Goal: Information Seeking & Learning: Learn about a topic

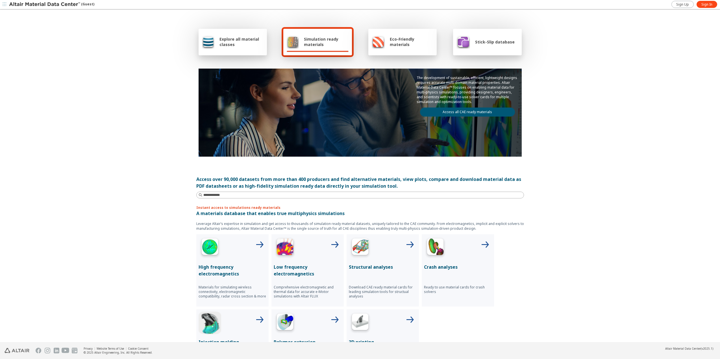
drag, startPoint x: 234, startPoint y: 36, endPoint x: 238, endPoint y: 37, distance: 4.7
click at [234, 36] on div "Explore all material classes" at bounding box center [233, 42] width 62 height 14
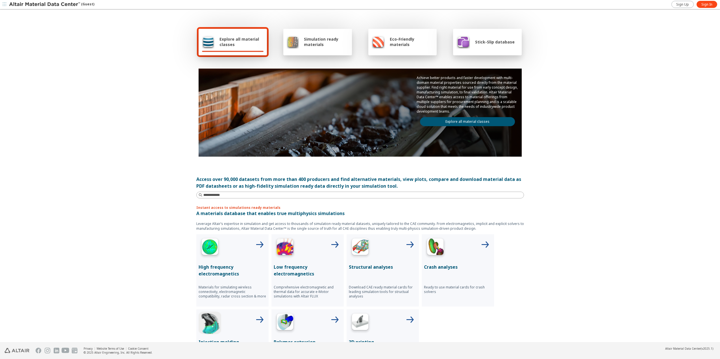
click at [471, 121] on link "Explore all material classes" at bounding box center [467, 121] width 95 height 9
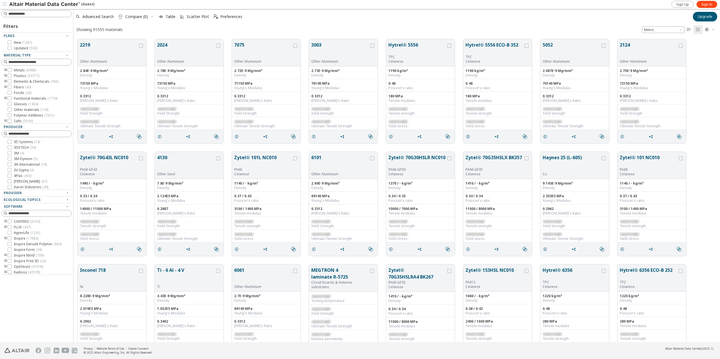
scroll to position [307, 647]
click at [709, 4] on span "Sign In" at bounding box center [706, 4] width 11 height 5
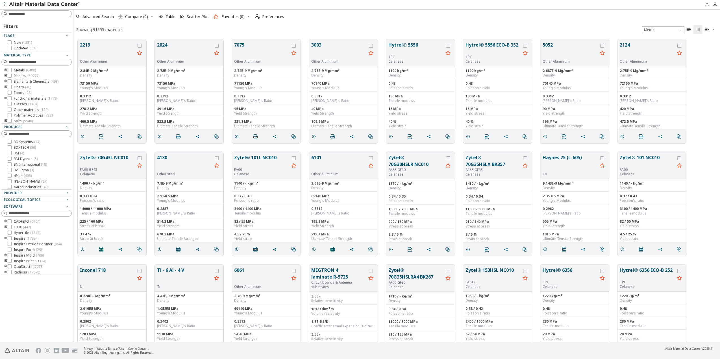
scroll to position [307, 647]
click at [53, 3] on img at bounding box center [45, 5] width 72 height 6
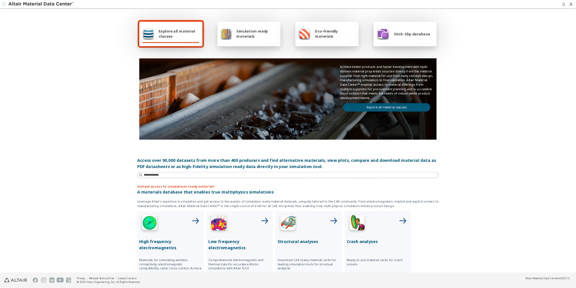
scroll to position [5, 0]
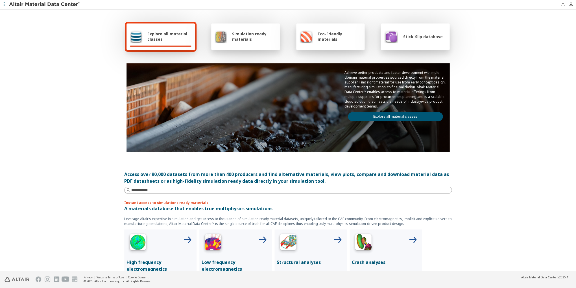
click at [379, 116] on link "Explore all material classes" at bounding box center [395, 116] width 95 height 9
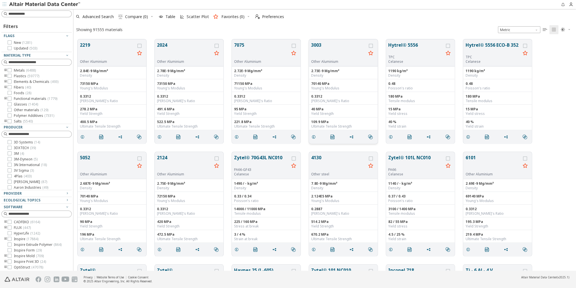
scroll to position [236, 503]
click at [96, 15] on span "Advanced Search" at bounding box center [97, 17] width 31 height 4
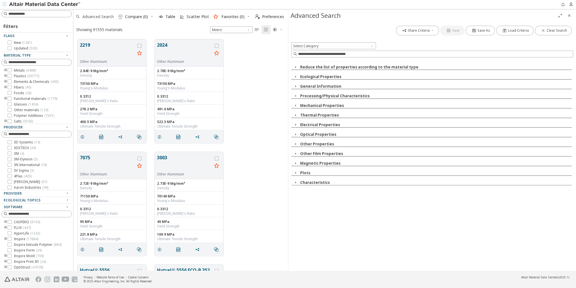
scroll to position [236, 215]
click at [66, 192] on icon "button" at bounding box center [67, 193] width 5 height 5
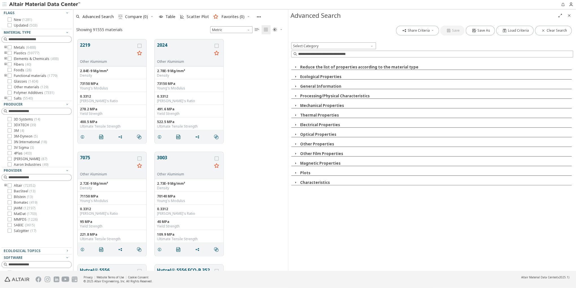
scroll to position [24, 0]
click at [9, 229] on icon at bounding box center [10, 229] width 4 height 4
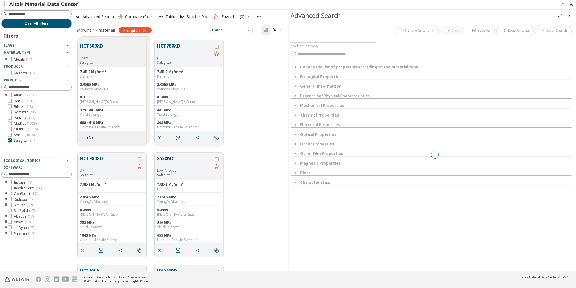
click at [160, 138] on icon "grid" at bounding box center [159, 137] width 5 height 5
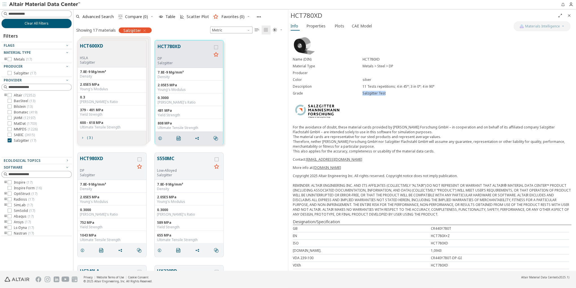
drag, startPoint x: 362, startPoint y: 92, endPoint x: 386, endPoint y: 92, distance: 24.0
click at [386, 92] on div "Salzgitter Test" at bounding box center [466, 93] width 209 height 5
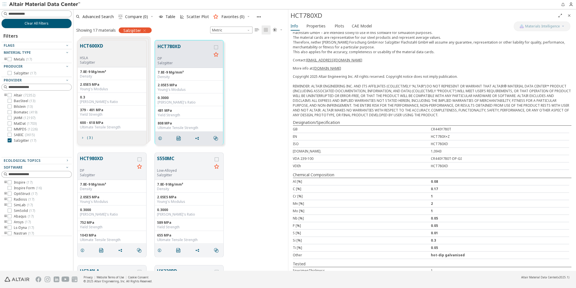
scroll to position [99, 0]
click at [313, 25] on span "Properties" at bounding box center [316, 25] width 19 height 9
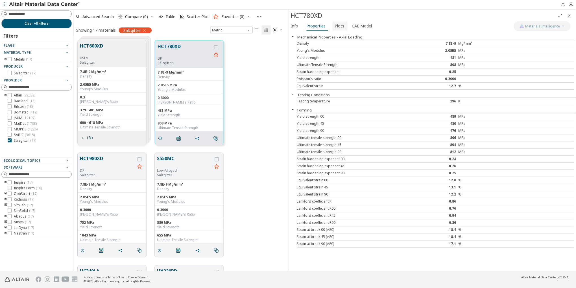
click at [339, 27] on span "Plots" at bounding box center [340, 25] width 10 height 9
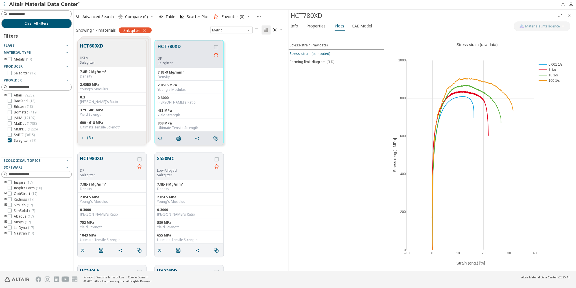
click at [309, 52] on div "Stress-strain (computed)" at bounding box center [310, 53] width 40 height 5
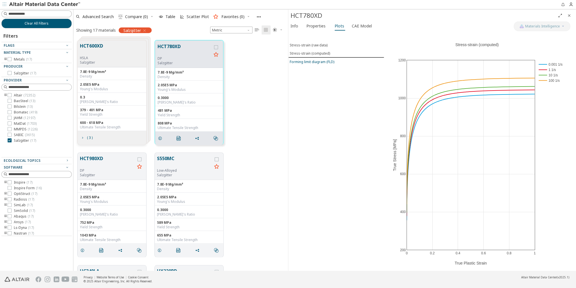
click at [319, 61] on div "Forming limit diagram (FLD)" at bounding box center [312, 61] width 45 height 5
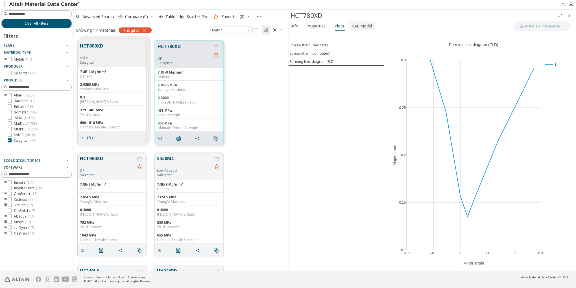
click at [357, 26] on span "CAE Model" at bounding box center [362, 25] width 20 height 9
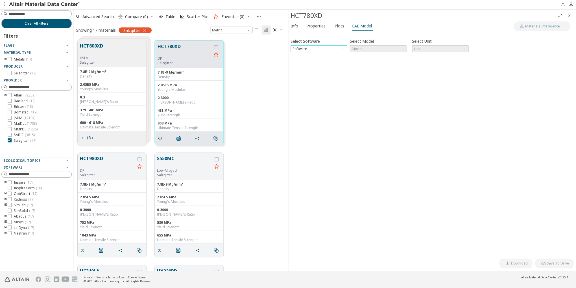
click at [323, 47] on span "Software" at bounding box center [319, 48] width 57 height 7
click at [319, 76] on span "Radioss" at bounding box center [319, 75] width 52 height 4
click at [373, 48] on span "Model" at bounding box center [378, 48] width 57 height 7
click at [368, 62] on span "Law36" at bounding box center [378, 61] width 52 height 4
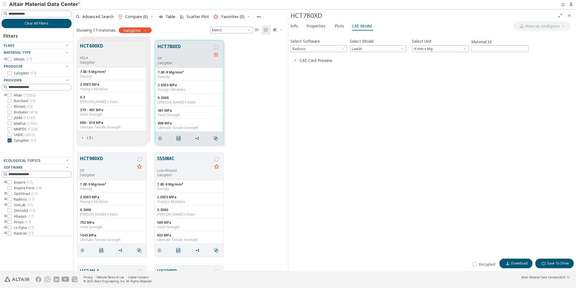
click at [295, 59] on icon "button" at bounding box center [295, 60] width 5 height 5
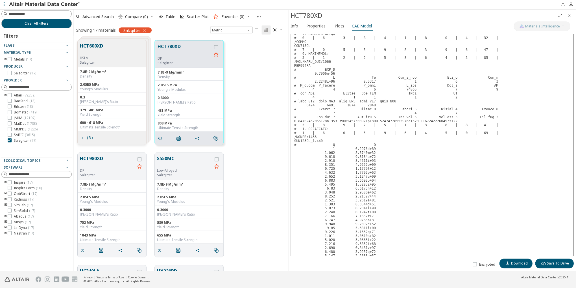
scroll to position [341, 0]
click at [477, 264] on icon at bounding box center [475, 264] width 4 height 4
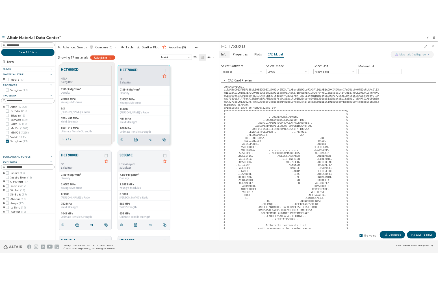
scroll to position [0, 0]
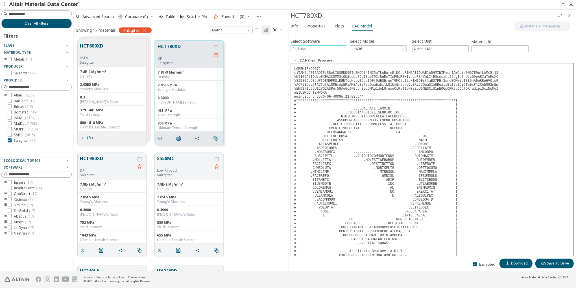
click at [313, 46] on span "Radioss" at bounding box center [319, 48] width 57 height 7
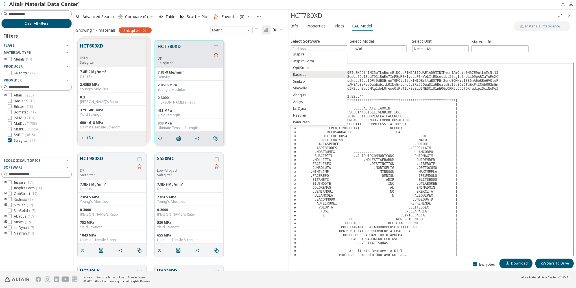
click at [338, 26] on span "Plots" at bounding box center [340, 25] width 10 height 9
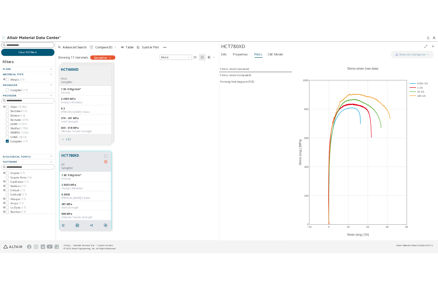
scroll to position [0, 0]
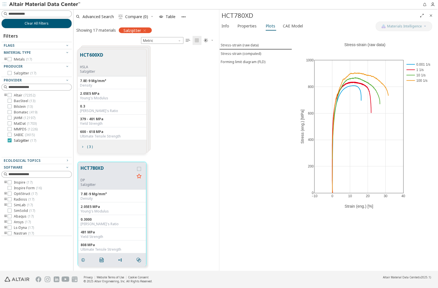
click at [10, 140] on icon at bounding box center [10, 140] width 4 height 4
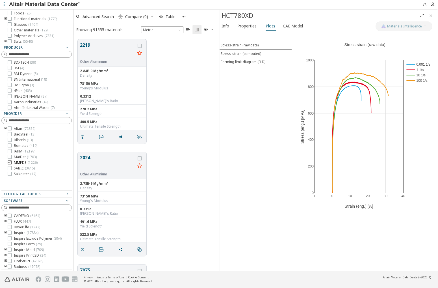
scroll to position [79, 0]
click at [8, 162] on icon at bounding box center [10, 162] width 4 height 4
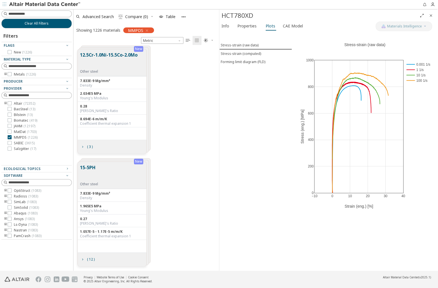
scroll to position [226, 145]
click at [432, 15] on icon "Close" at bounding box center [431, 15] width 5 height 5
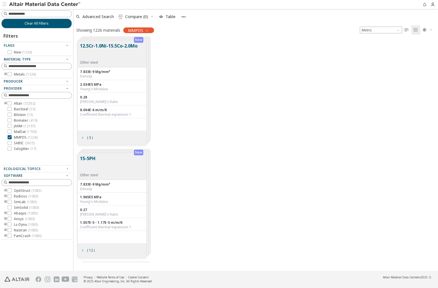
scroll to position [235, 364]
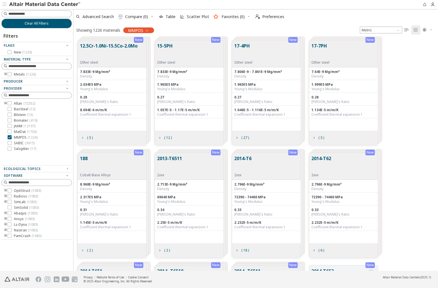
click at [199, 121] on div "grid" at bounding box center [189, 122] width 64 height 5
click at [170, 136] on span "( 12 )" at bounding box center [168, 137] width 8 height 3
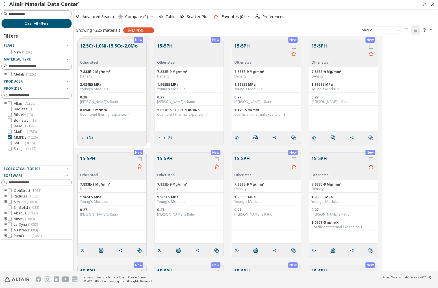
click at [237, 136] on icon "grid" at bounding box center [236, 137] width 5 height 5
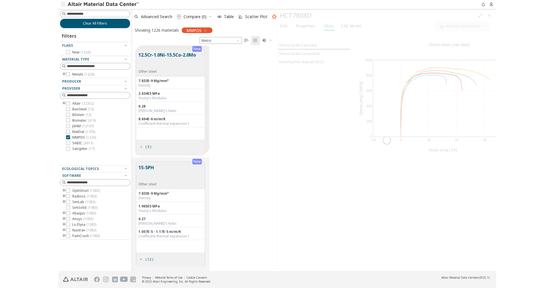
scroll to position [0, 0]
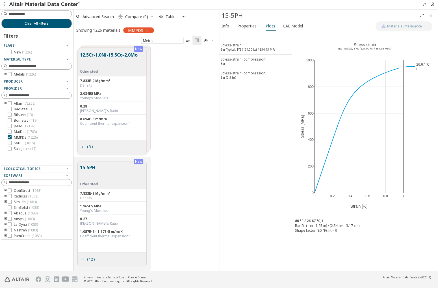
drag, startPoint x: 225, startPoint y: 25, endPoint x: 30, endPoint y: 82, distance: 203.5
click at [225, 26] on span "Info" at bounding box center [225, 25] width 8 height 9
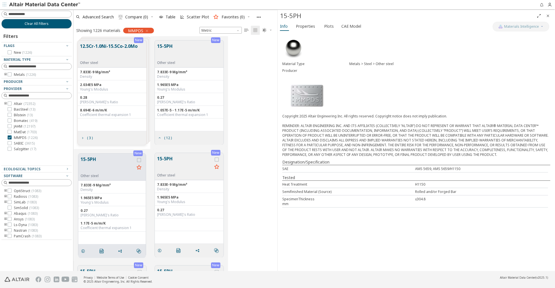
scroll to position [235, 204]
click at [305, 26] on span "Properties" at bounding box center [305, 25] width 19 height 9
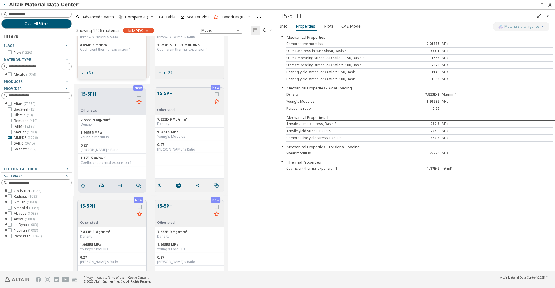
scroll to position [69, 0]
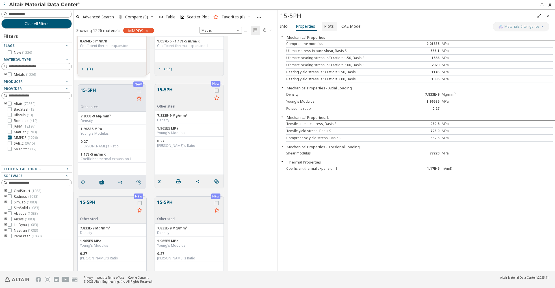
click at [324, 27] on span "Plots" at bounding box center [329, 25] width 10 height 9
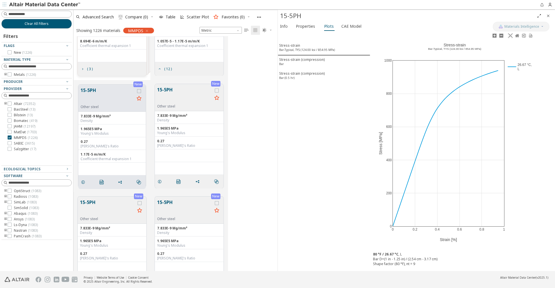
scroll to position [0, 0]
